Goal: Task Accomplishment & Management: Use online tool/utility

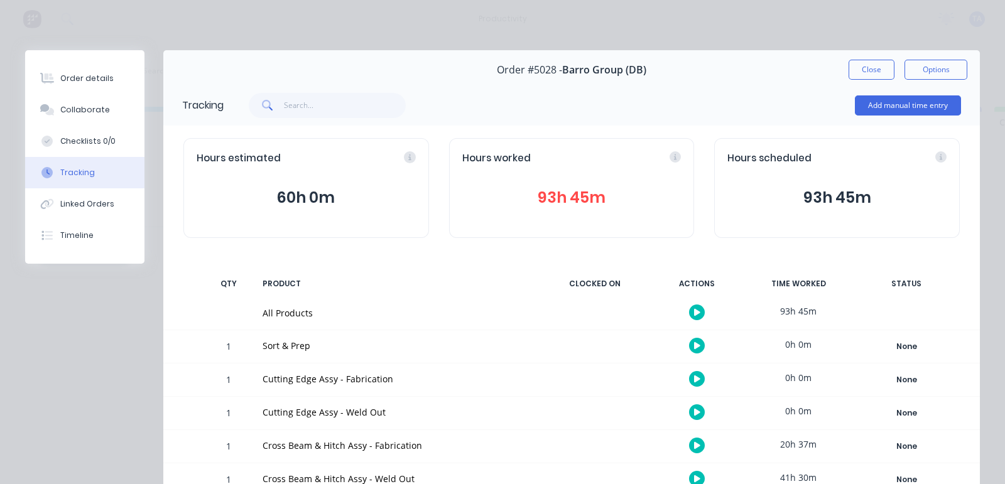
scroll to position [156, 0]
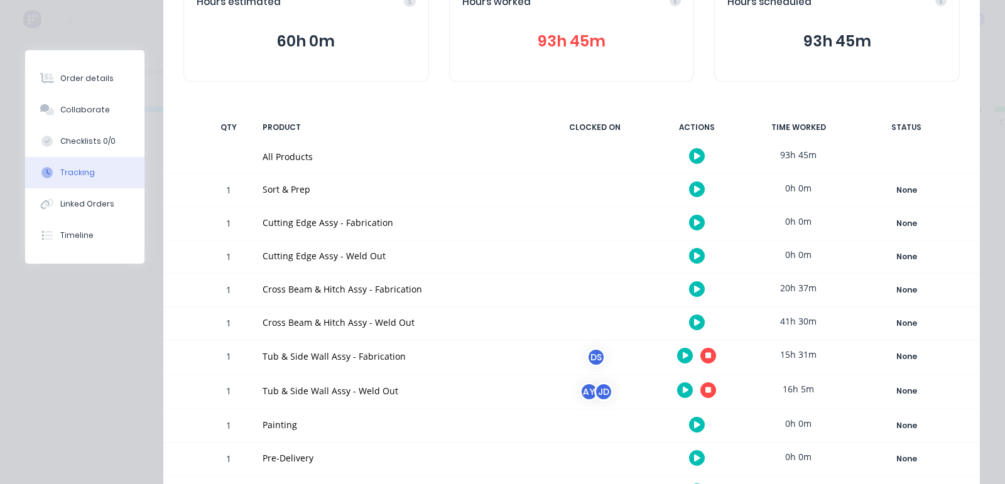
click at [705, 355] on icon "button" at bounding box center [708, 356] width 6 height 6
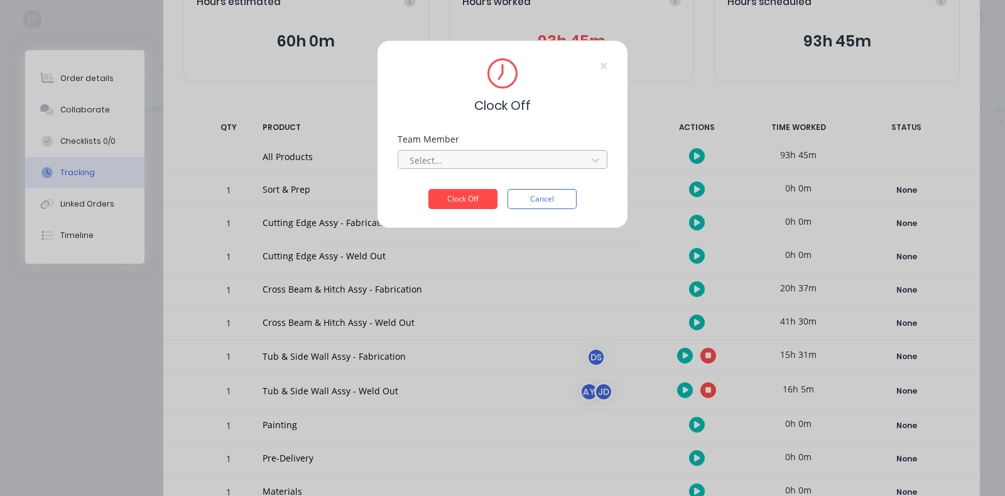
click at [458, 163] on div at bounding box center [494, 161] width 172 height 16
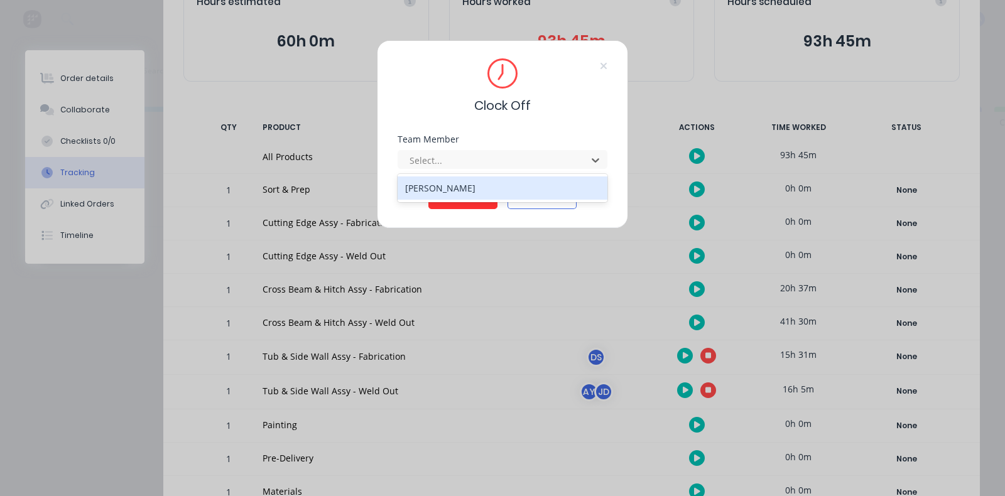
click at [459, 185] on div "[PERSON_NAME]" at bounding box center [503, 187] width 210 height 23
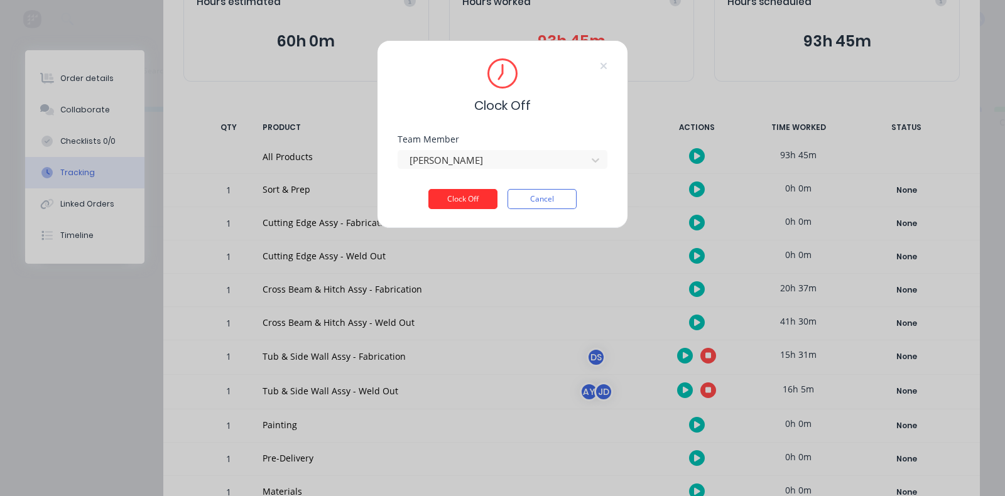
click at [461, 206] on button "Clock Off" at bounding box center [462, 199] width 69 height 20
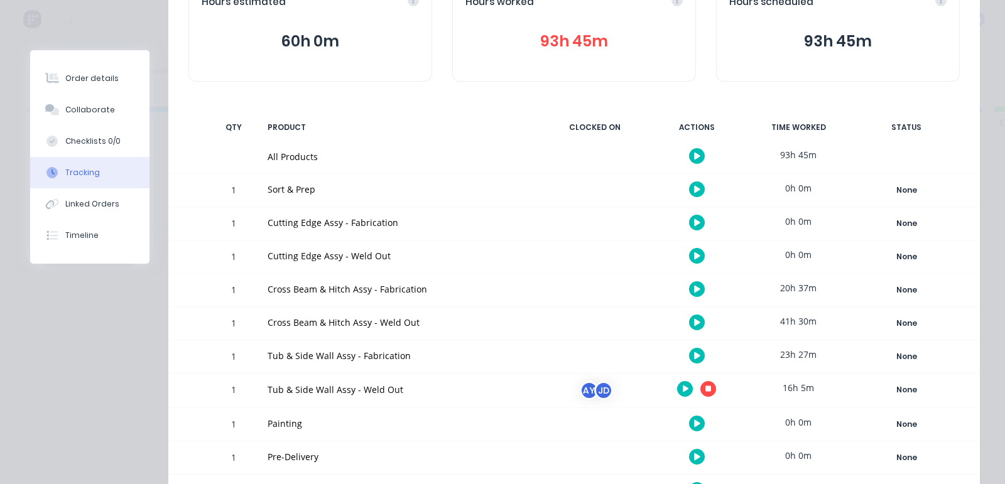
click at [705, 385] on icon "button" at bounding box center [708, 389] width 6 height 8
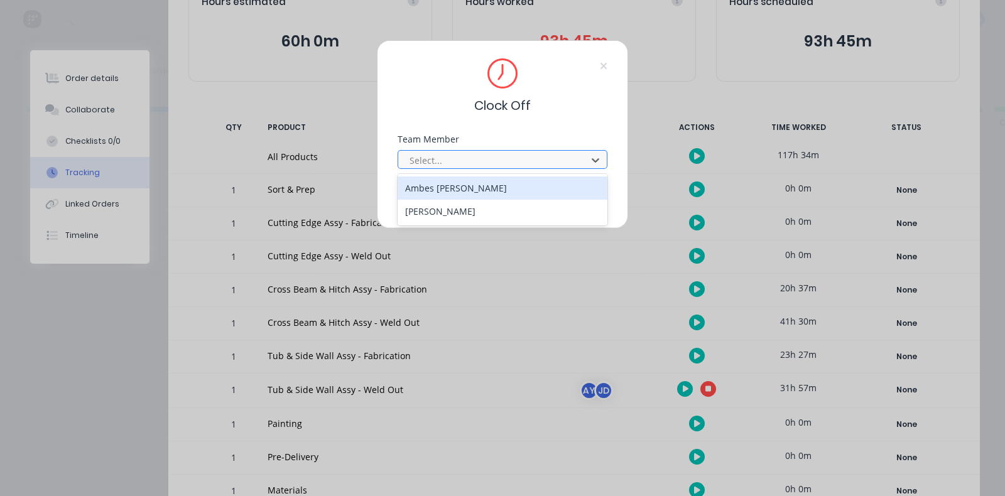
click at [443, 154] on div at bounding box center [494, 161] width 172 height 16
click at [450, 189] on div "Ambes [PERSON_NAME]" at bounding box center [503, 187] width 210 height 23
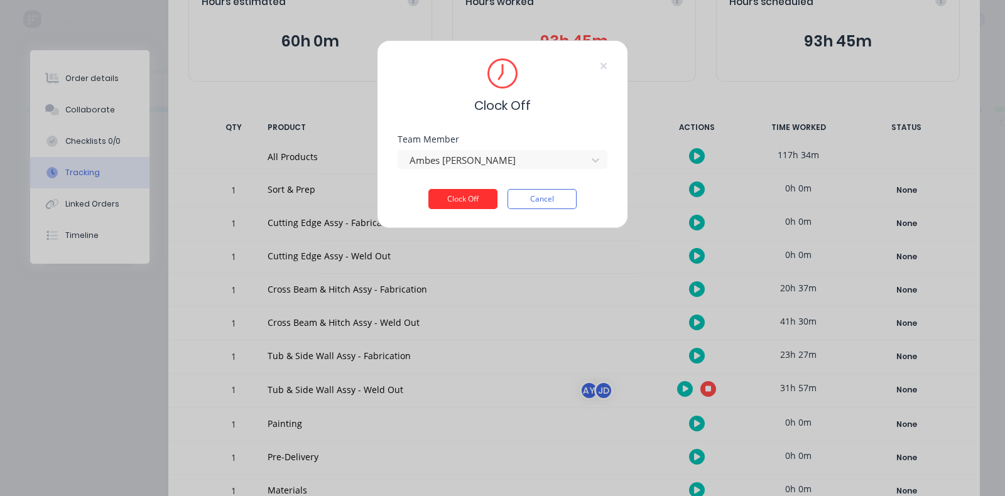
click at [457, 198] on button "Clock Off" at bounding box center [462, 199] width 69 height 20
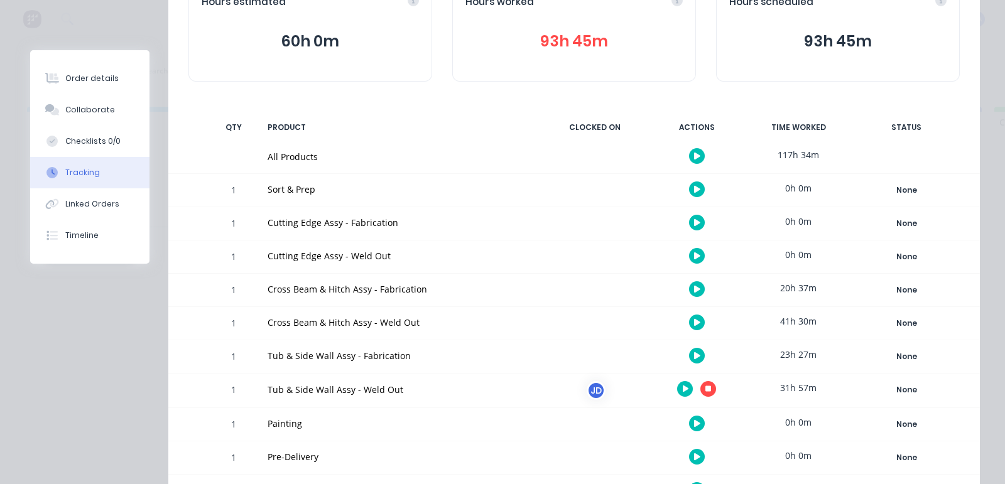
click at [705, 387] on icon "button" at bounding box center [708, 389] width 6 height 6
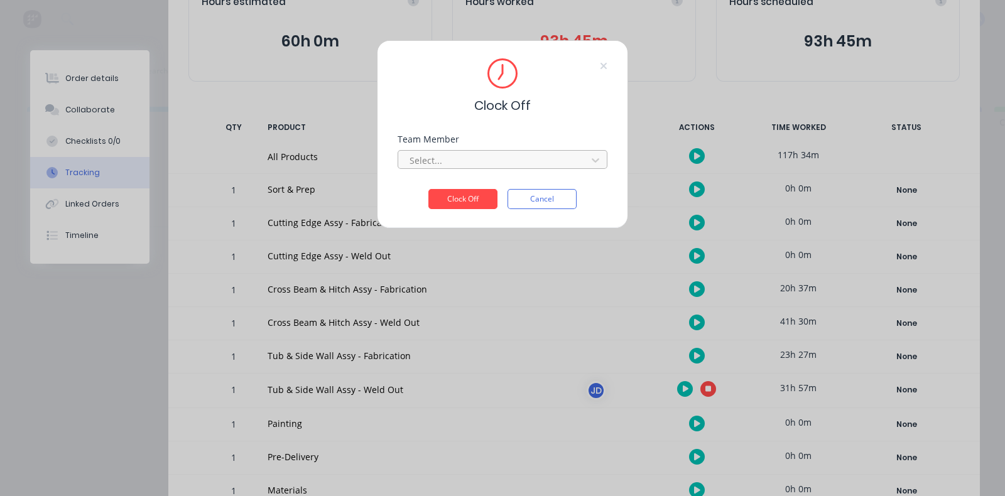
click at [492, 160] on div at bounding box center [494, 161] width 172 height 16
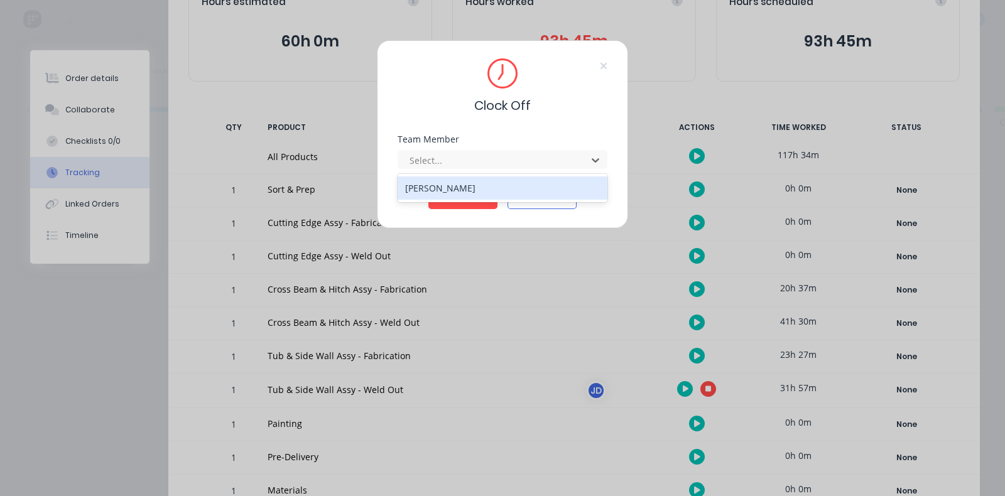
click at [452, 191] on div "[PERSON_NAME]" at bounding box center [503, 187] width 210 height 23
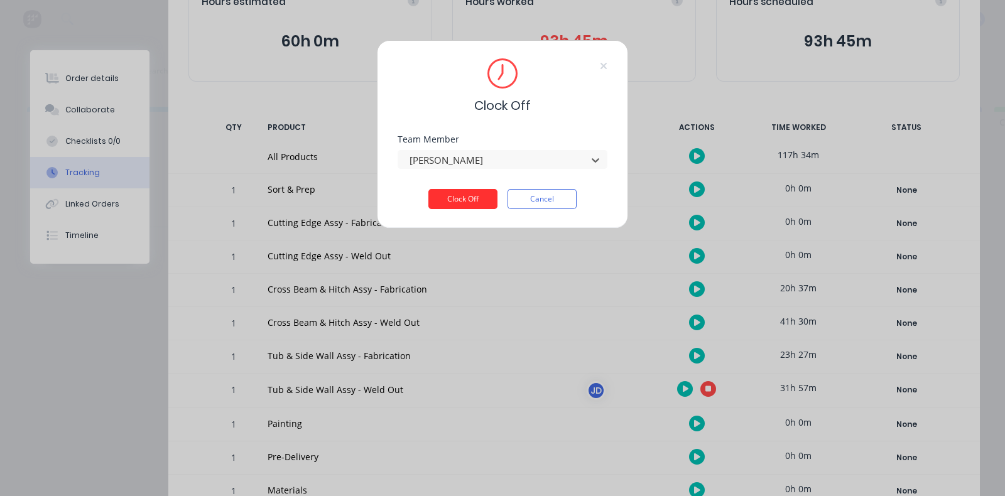
click at [453, 194] on button "Clock Off" at bounding box center [462, 199] width 69 height 20
